Goal: Information Seeking & Learning: Compare options

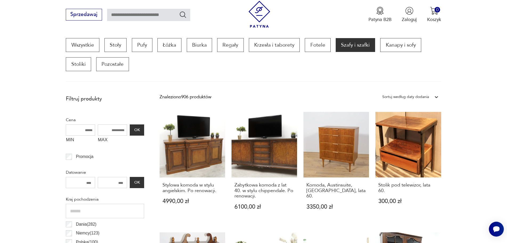
scroll to position [177, 0]
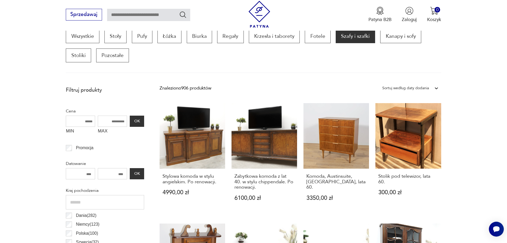
click at [416, 86] on div "Sortuj według daty dodania" at bounding box center [406, 88] width 47 height 7
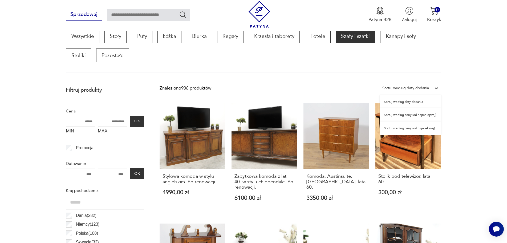
click at [396, 116] on div "Sortuj według ceny (od najmniejszej)" at bounding box center [411, 114] width 62 height 13
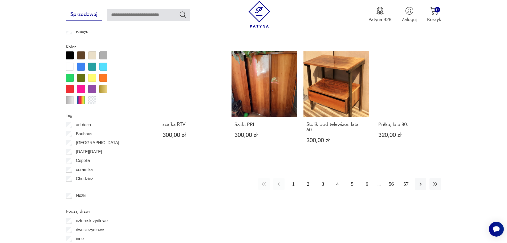
scroll to position [661, 0]
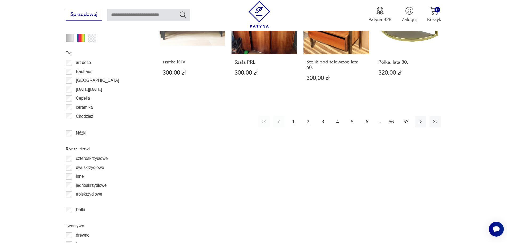
click at [309, 116] on button "2" at bounding box center [308, 121] width 11 height 11
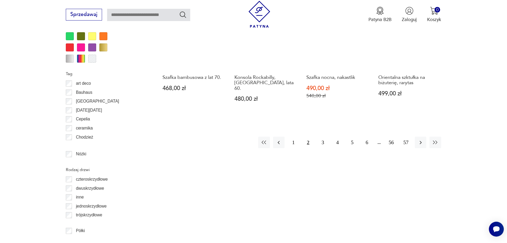
scroll to position [687, 0]
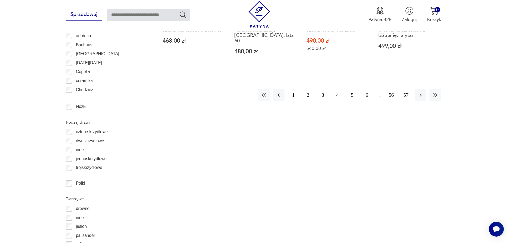
click at [320, 89] on button "3" at bounding box center [322, 94] width 11 height 11
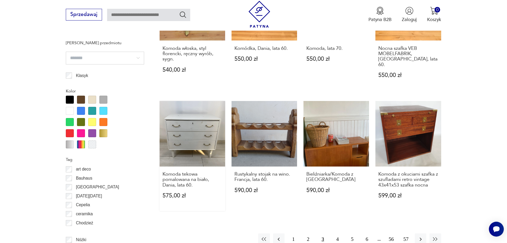
scroll to position [714, 0]
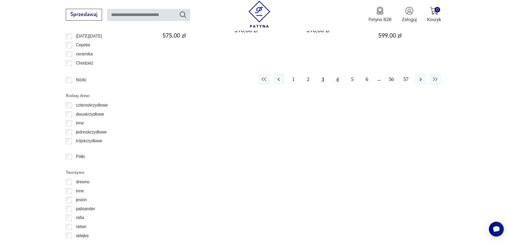
click at [337, 74] on button "4" at bounding box center [337, 79] width 11 height 11
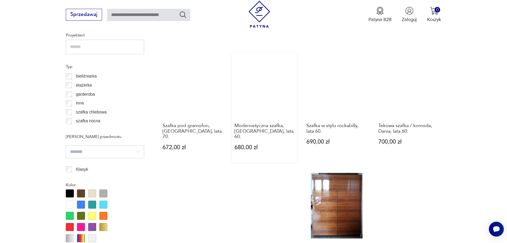
scroll to position [527, 0]
